Goal: Information Seeking & Learning: Learn about a topic

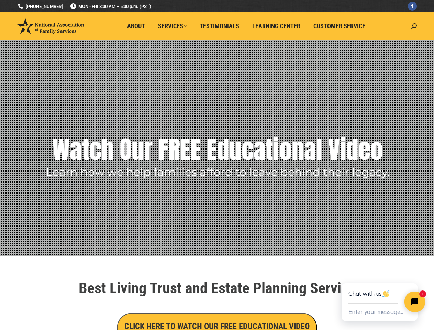
click at [217, 165] on rs-layer-wrap "Learn how we help families afford to leave behind their legacy." at bounding box center [218, 171] width 344 height 14
click at [217, 148] on rs-layer "Watch Our FREE Educational Video" at bounding box center [217, 149] width 331 height 34
click at [13, 140] on rs-arrow at bounding box center [12, 139] width 17 height 17
click at [424, 141] on rs-arrow at bounding box center [423, 141] width 17 height 17
click at [210, 243] on rs-bullet at bounding box center [210, 244] width 6 height 6
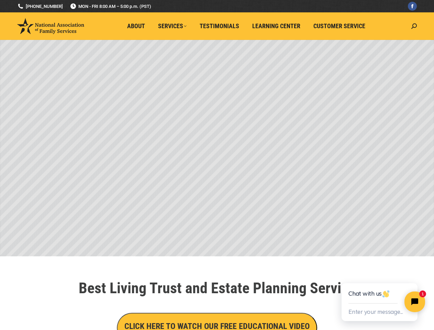
click at [217, 243] on rs-bullet at bounding box center [218, 244] width 6 height 6
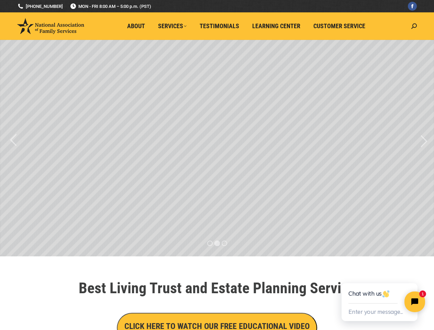
click at [224, 243] on rs-bullet at bounding box center [225, 244] width 6 height 6
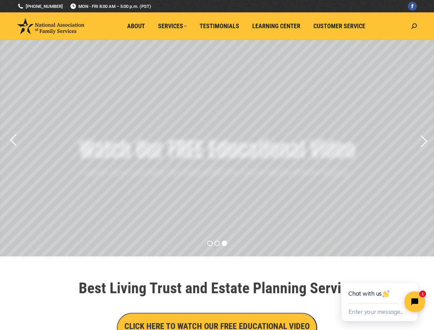
click at [217, 304] on div at bounding box center [217, 304] width 385 height 3
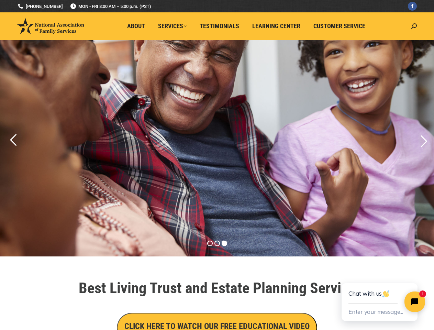
click at [217, 327] on h3 "CLICK HERE TO WATCH OUR FREE EDUCATIONAL VIDEO" at bounding box center [216, 326] width 185 height 12
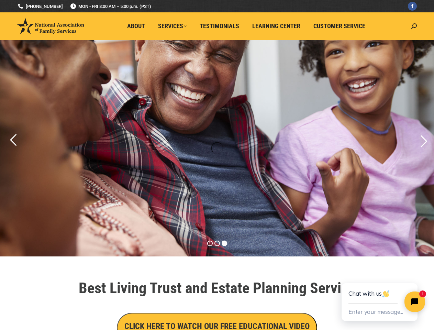
click at [3, 3] on img "Close" at bounding box center [1, 6] width 12 height 12
